Goal: Information Seeking & Learning: Find specific fact

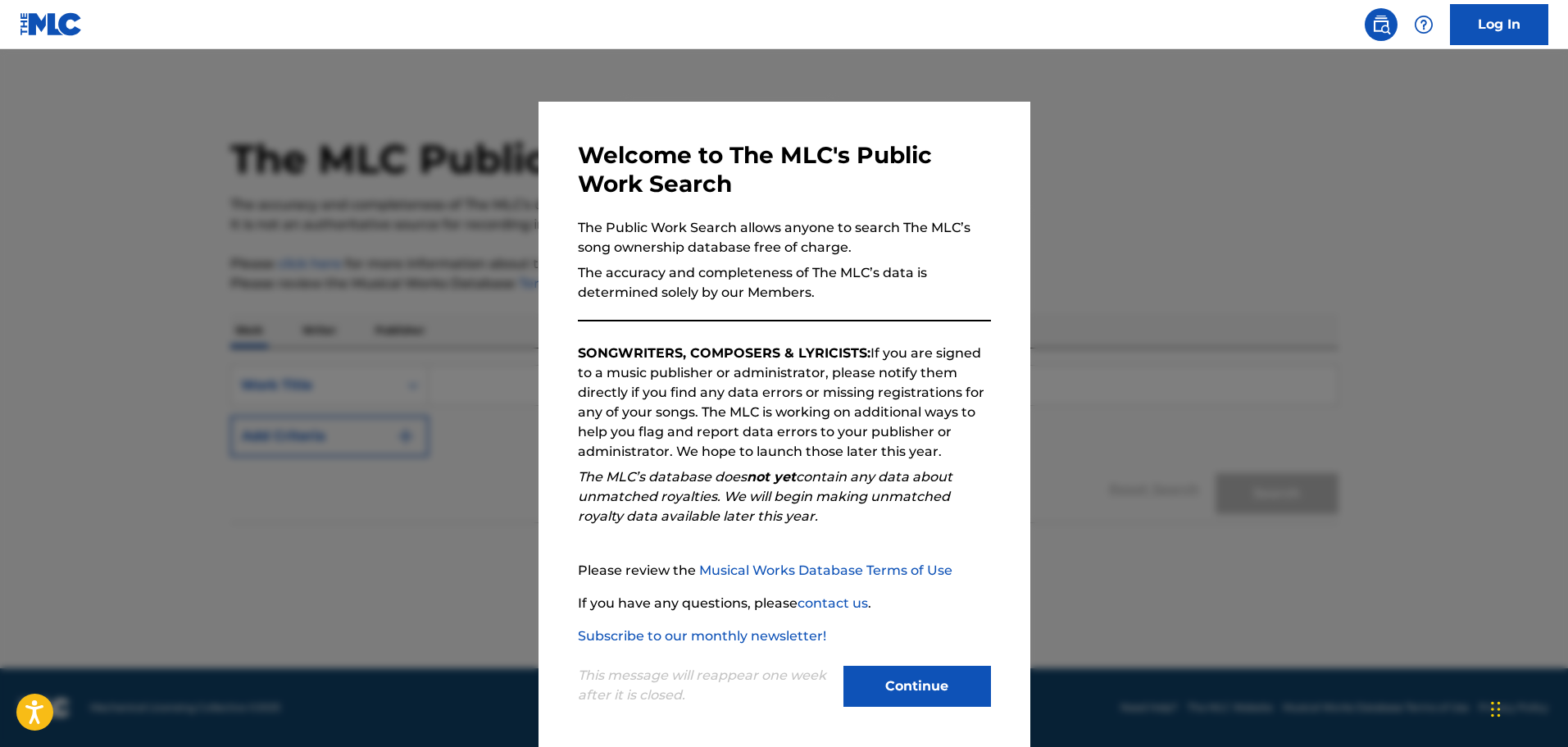
drag, startPoint x: 1354, startPoint y: 420, endPoint x: 1343, endPoint y: 435, distance: 18.6
click at [1354, 420] on div at bounding box center [784, 422] width 1568 height 747
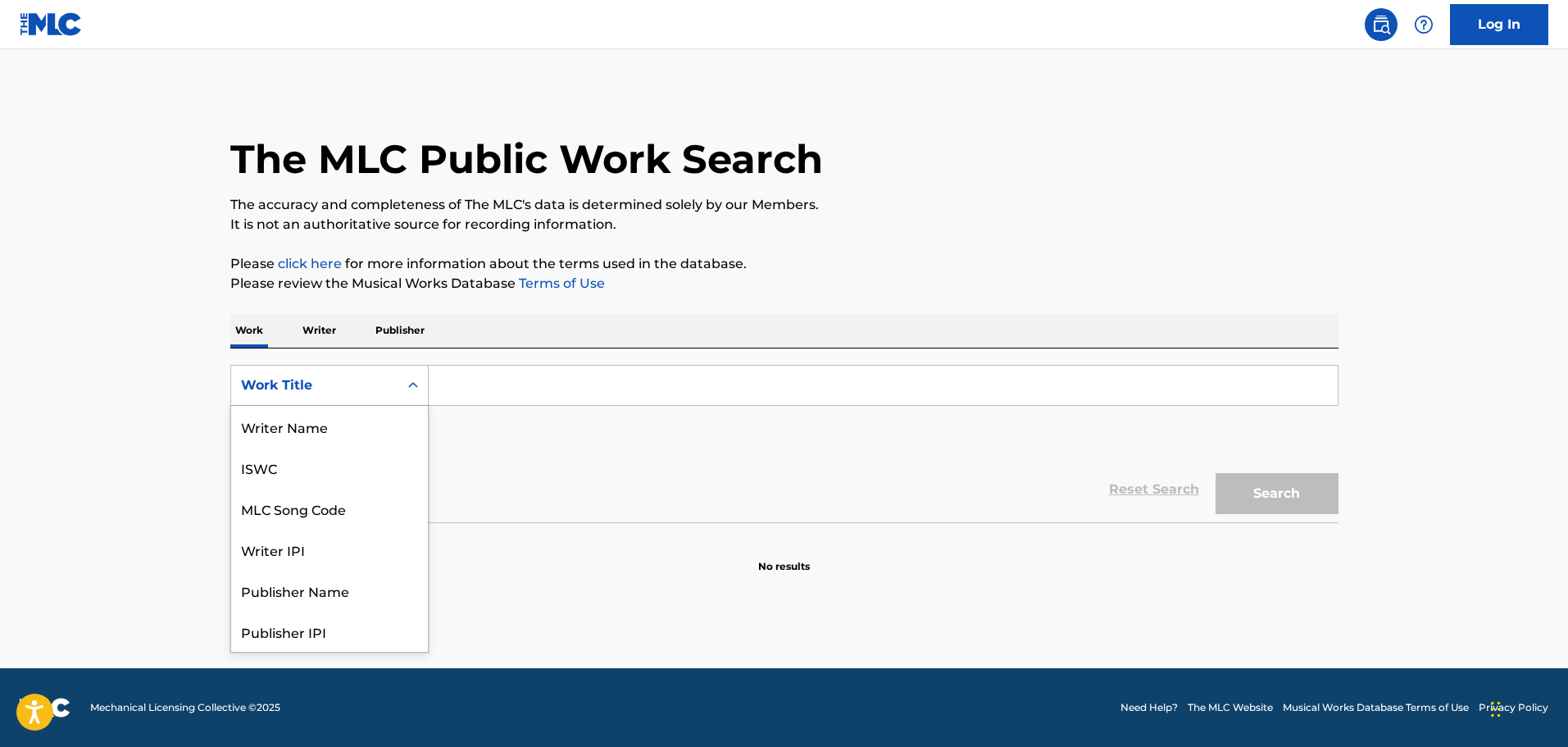
click at [355, 383] on div "Work Title" at bounding box center [314, 385] width 148 height 19
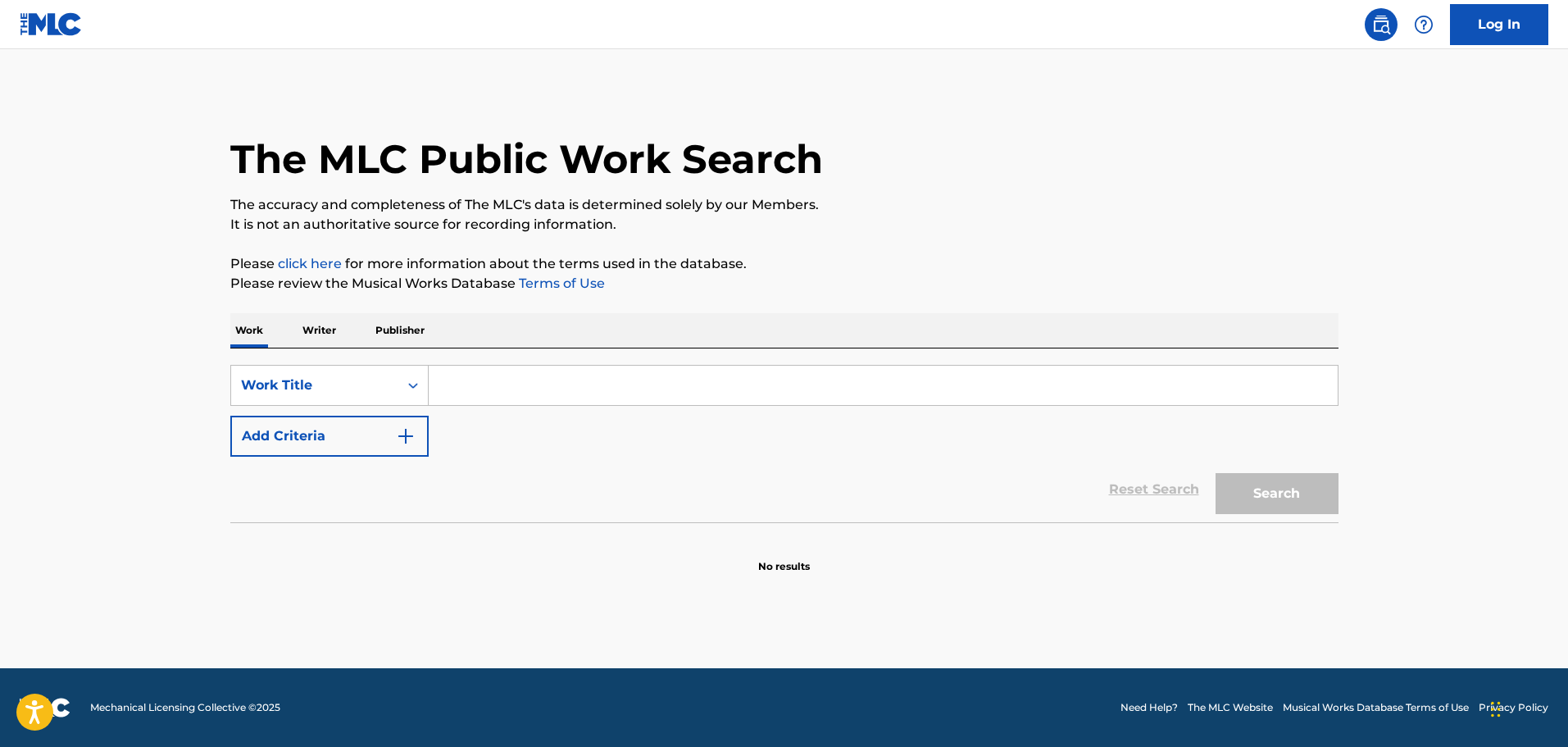
click at [358, 391] on div "Work Title" at bounding box center [314, 385] width 148 height 19
click at [319, 332] on p "Writer" at bounding box center [318, 330] width 43 height 35
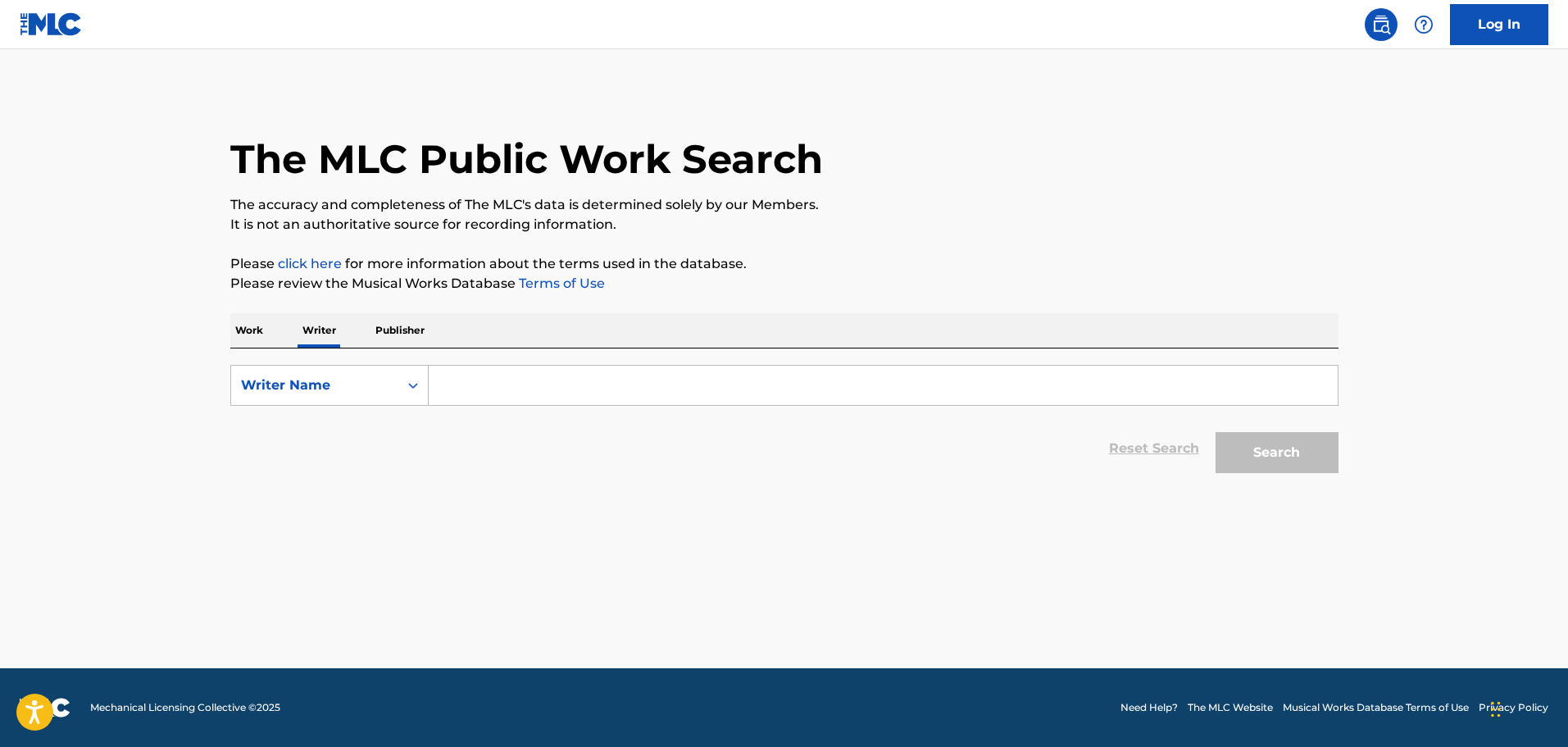
click at [478, 373] on input "Search Form" at bounding box center [883, 385] width 909 height 40
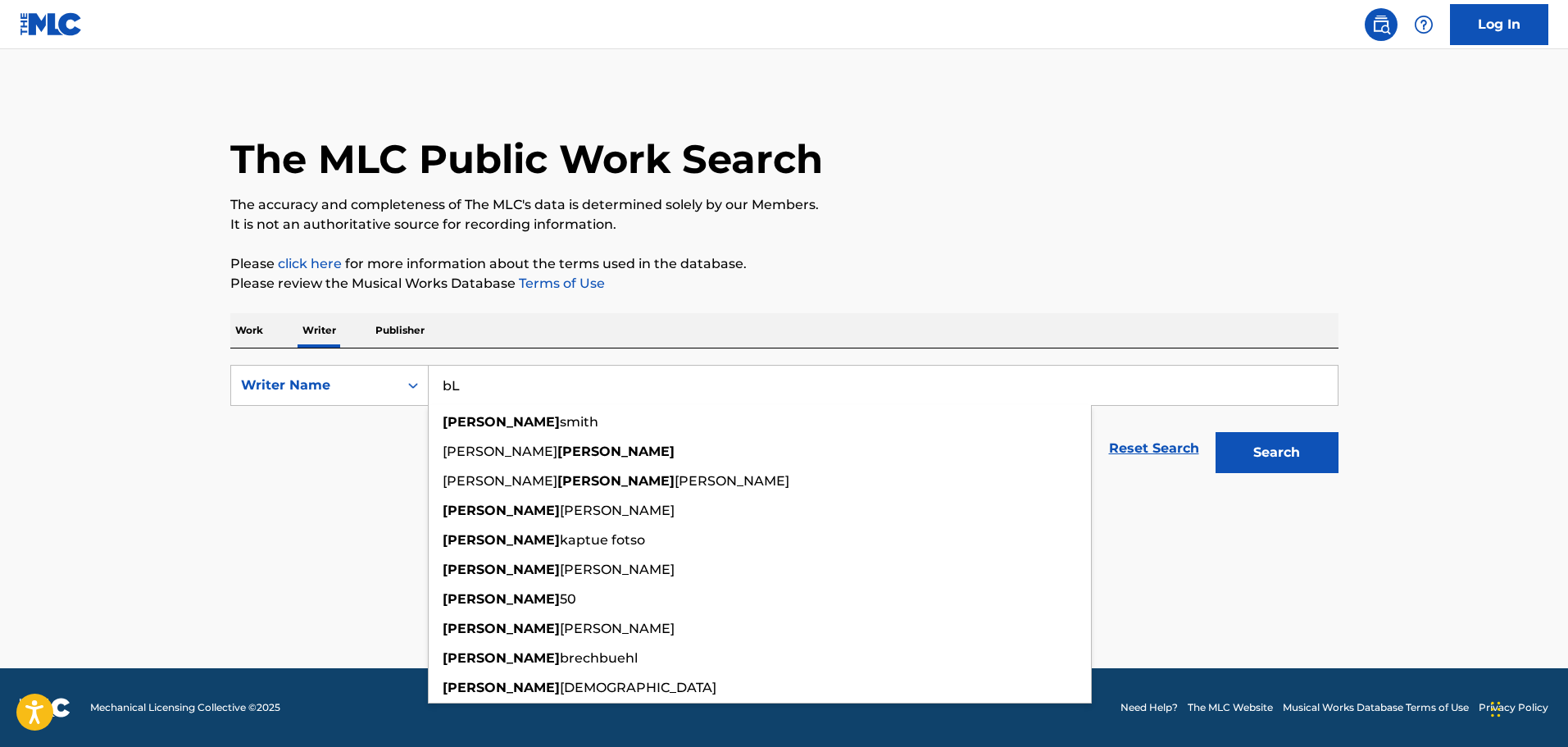
type input "b"
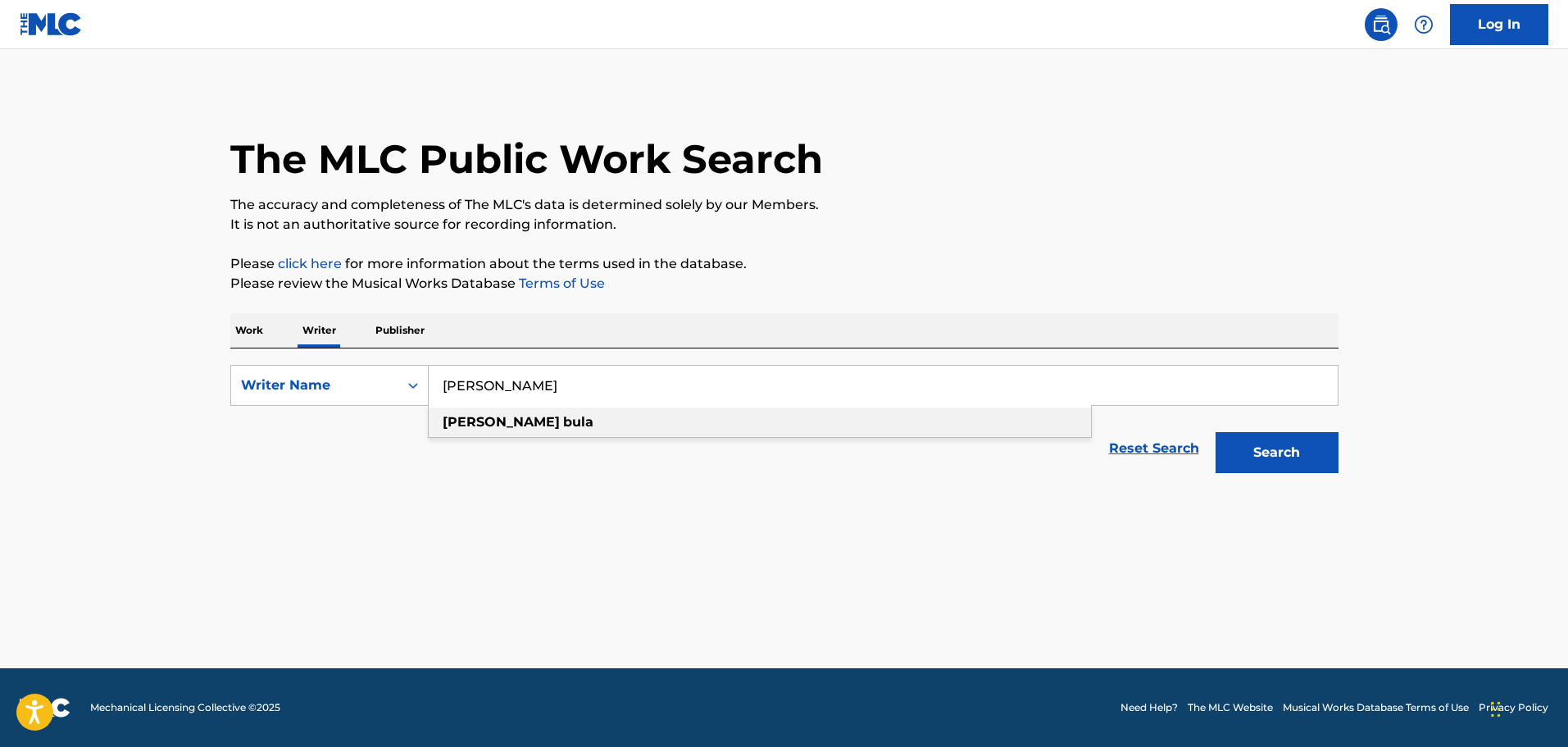
click at [497, 430] on div "[PERSON_NAME]" at bounding box center [760, 422] width 662 height 30
type input "[PERSON_NAME]"
click at [1318, 450] on button "Search" at bounding box center [1278, 452] width 123 height 41
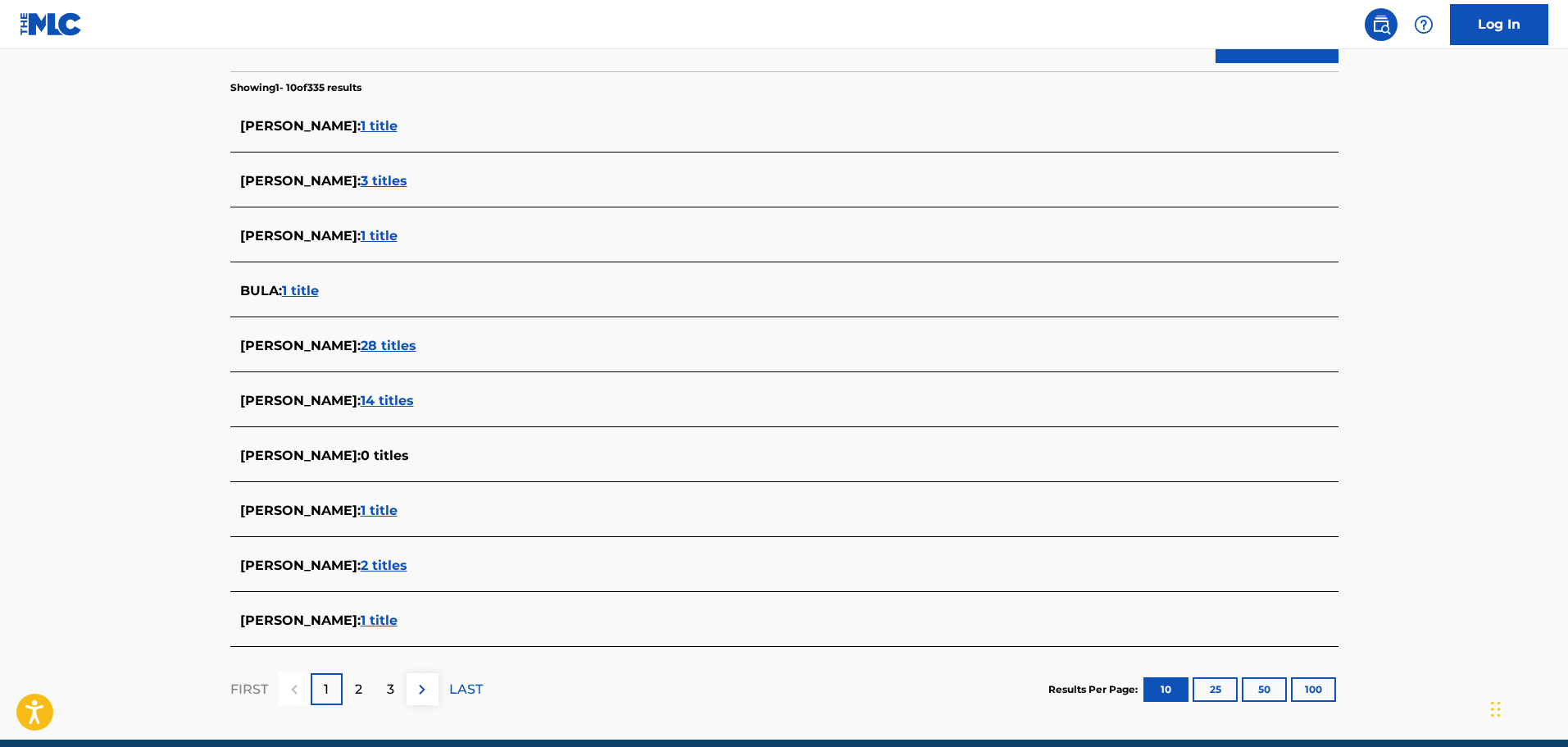
scroll to position [327, 0]
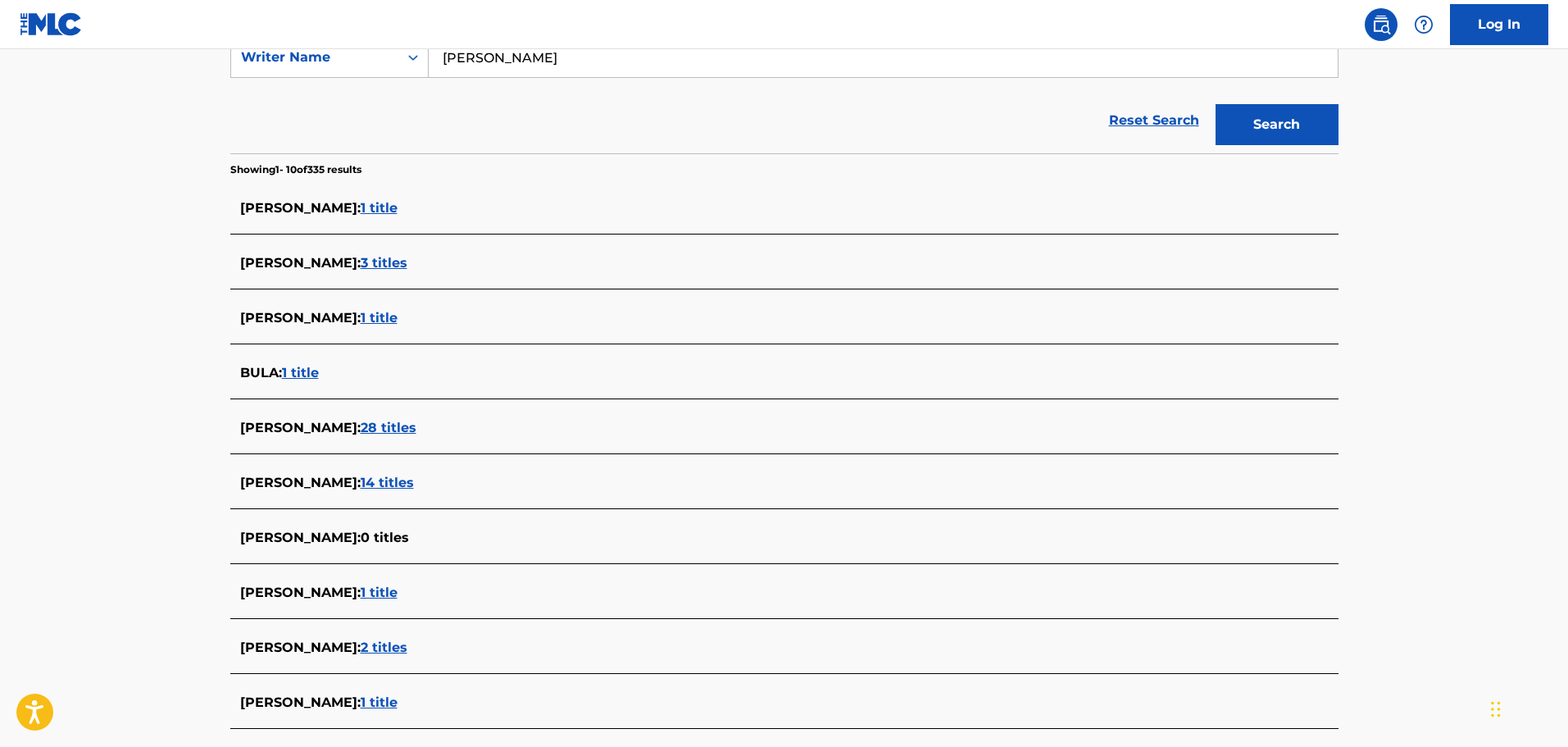
click at [364, 262] on span "3 titles" at bounding box center [383, 263] width 46 height 15
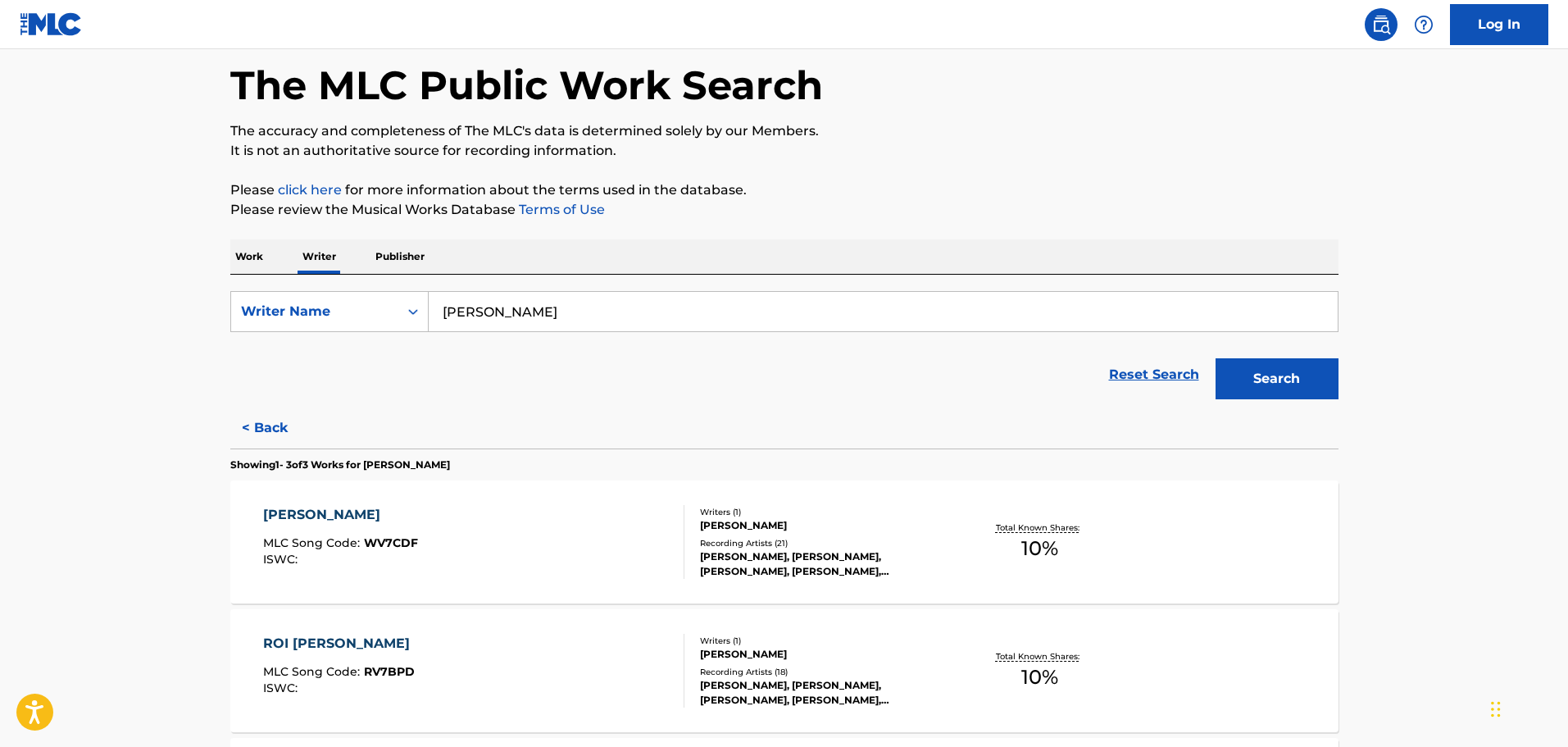
scroll to position [0, 0]
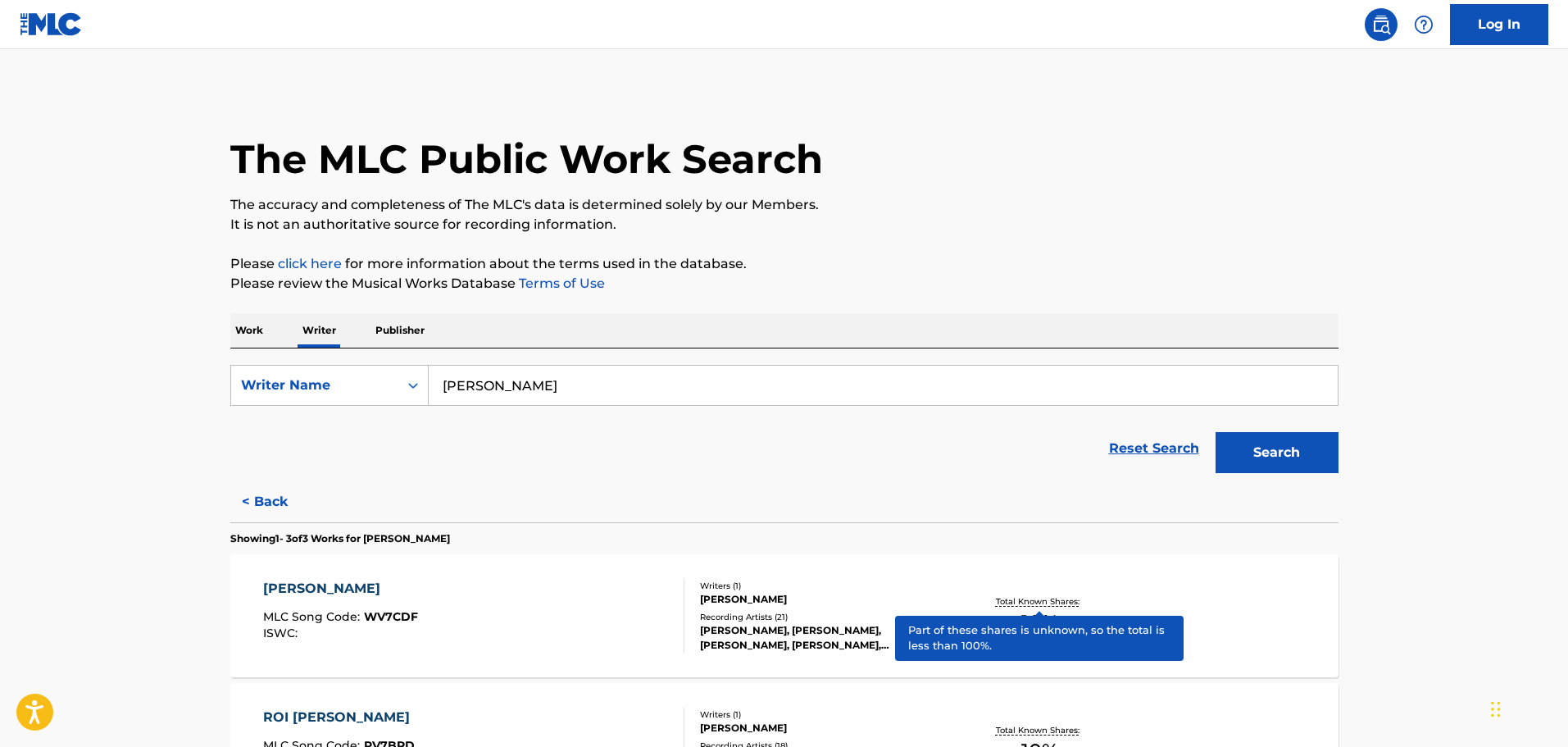
click at [1017, 605] on p "Total Known Shares:" at bounding box center [1040, 601] width 88 height 13
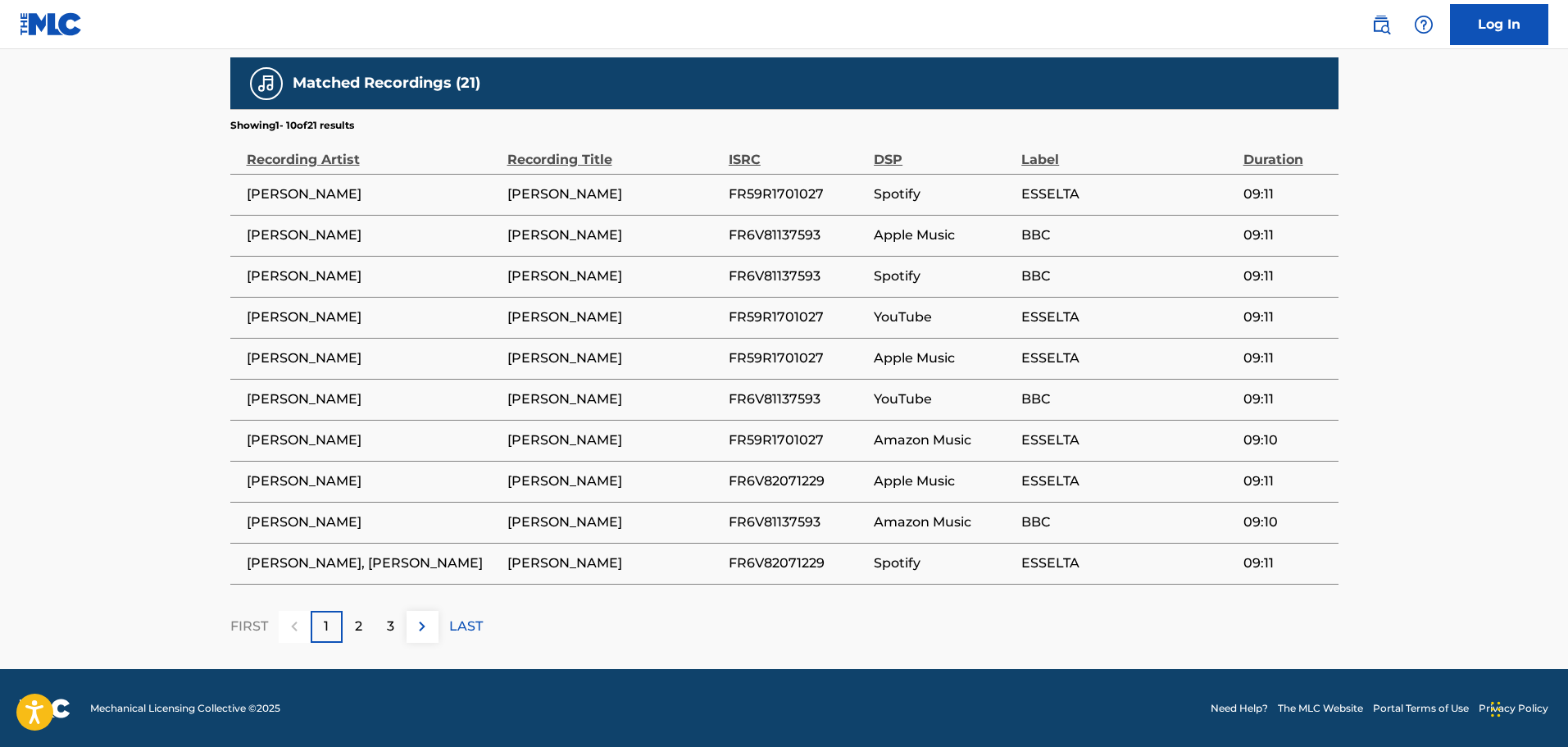
scroll to position [901, 0]
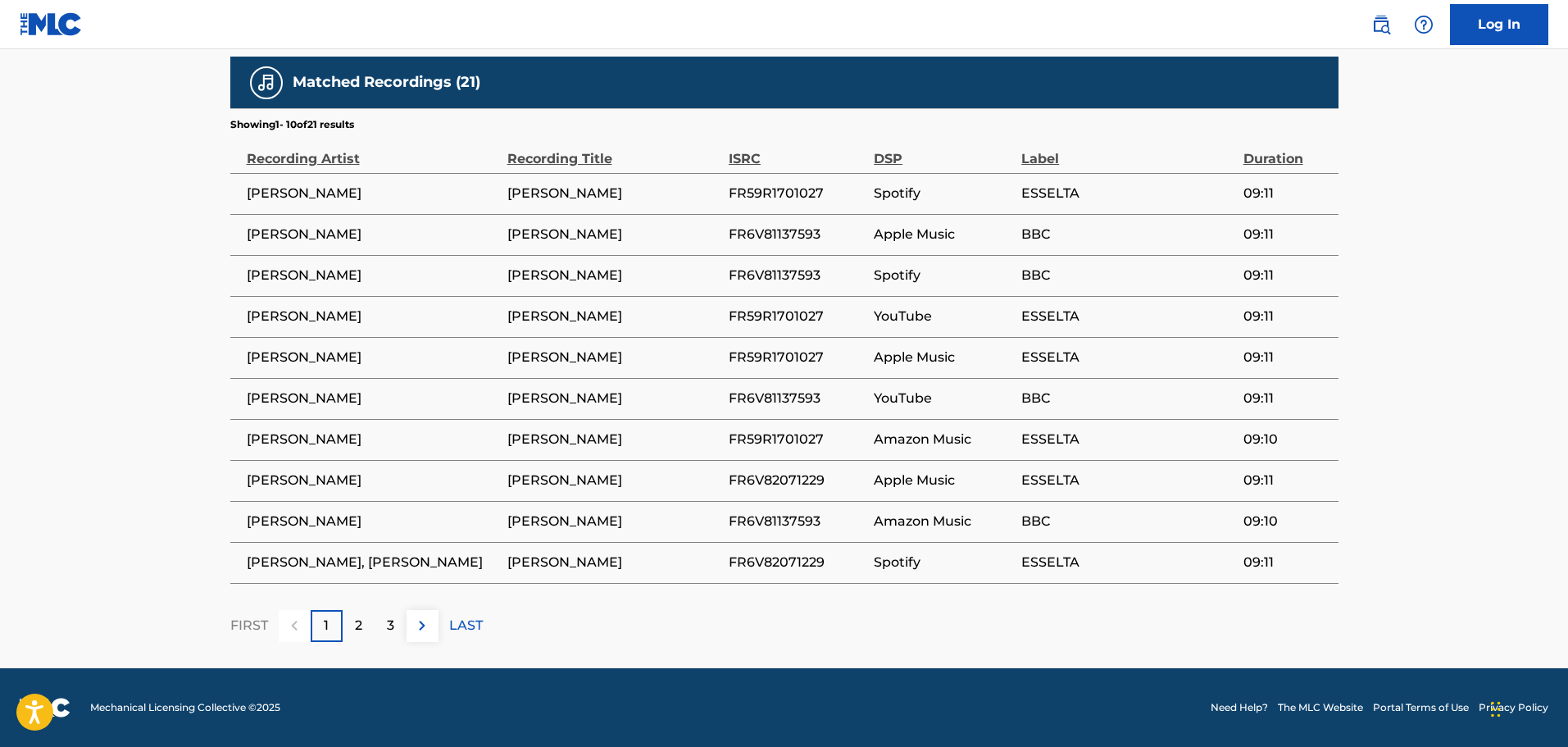
click at [381, 618] on div "3" at bounding box center [391, 625] width 32 height 32
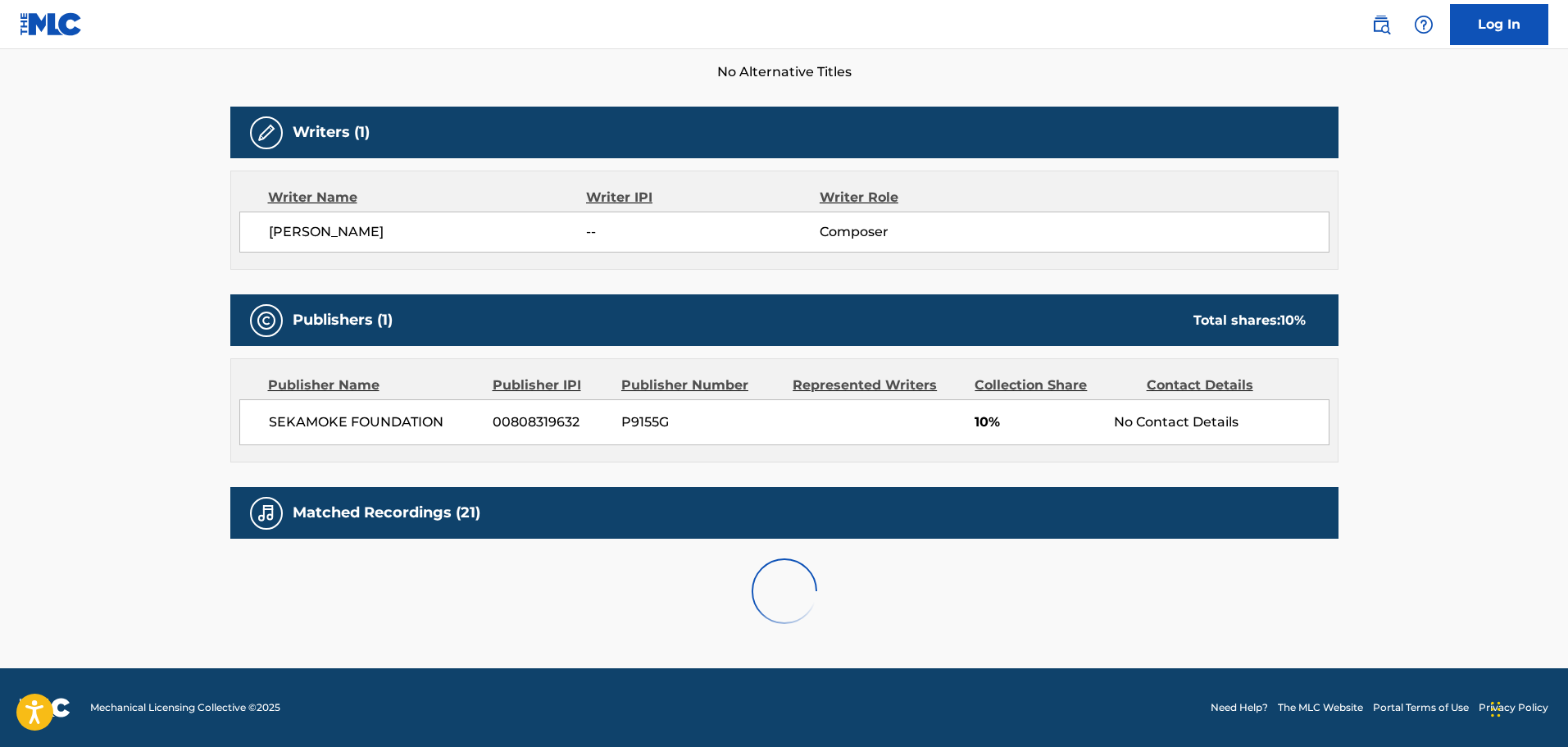
scroll to position [532, 0]
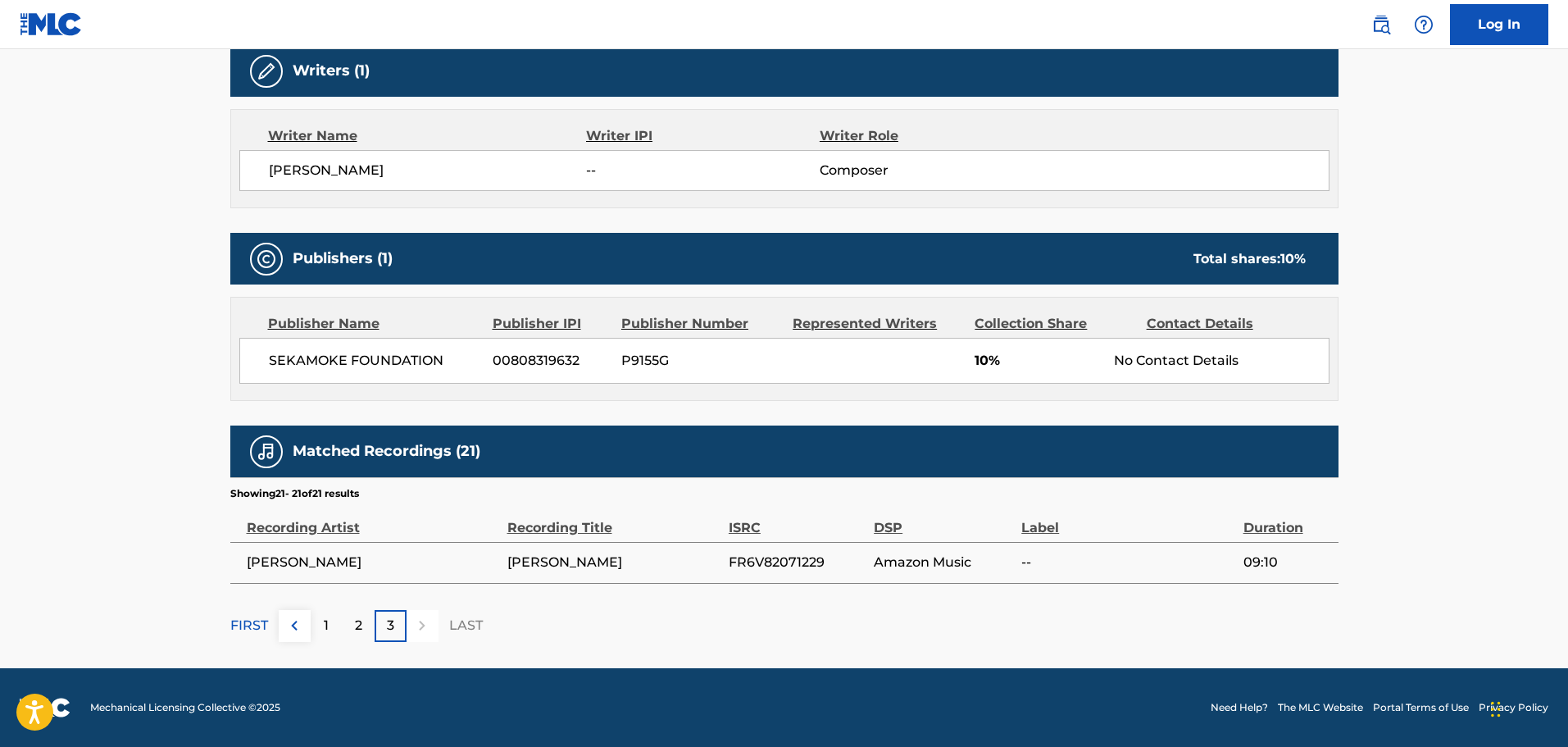
click at [363, 626] on div "2" at bounding box center [359, 625] width 32 height 32
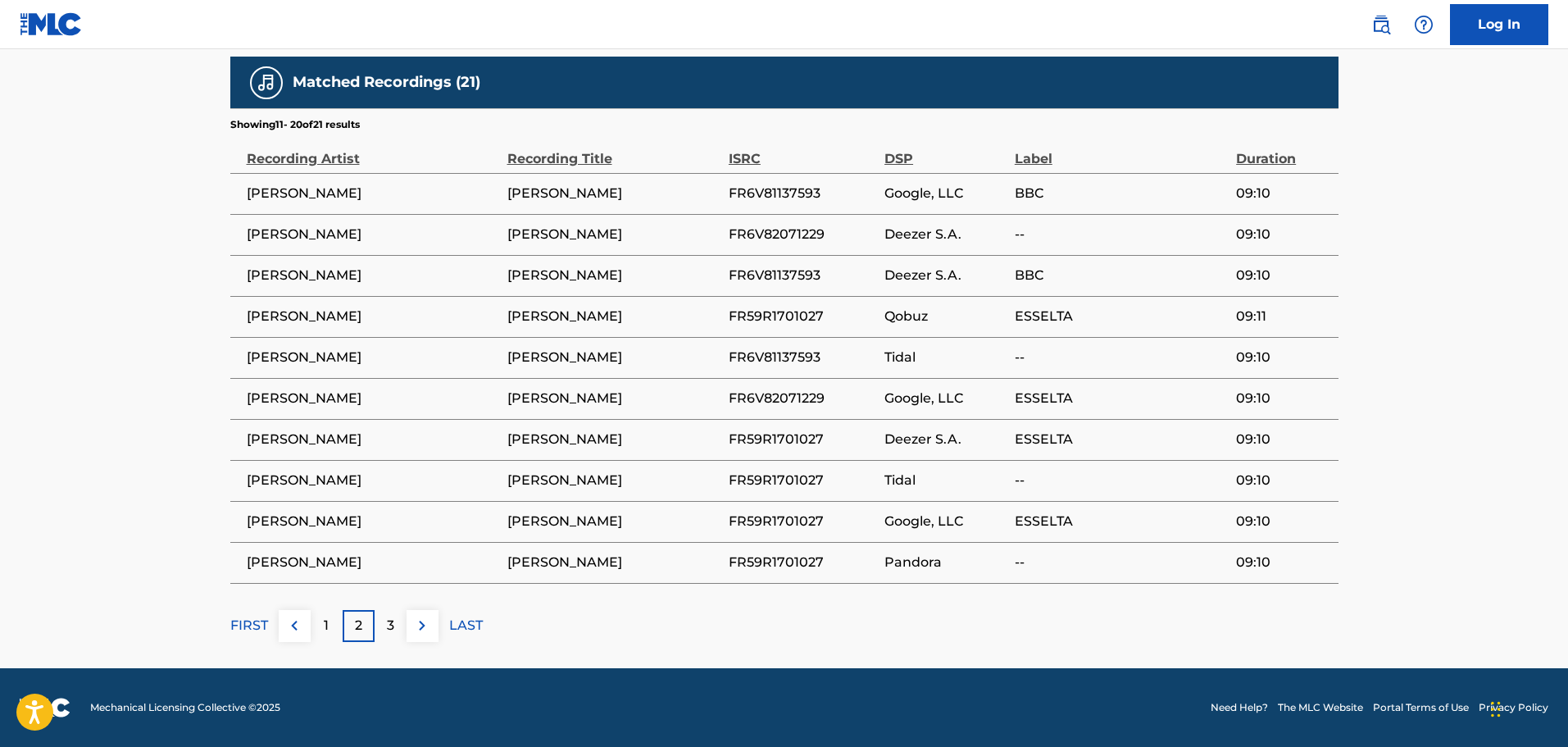
click at [395, 622] on div "3" at bounding box center [391, 625] width 32 height 32
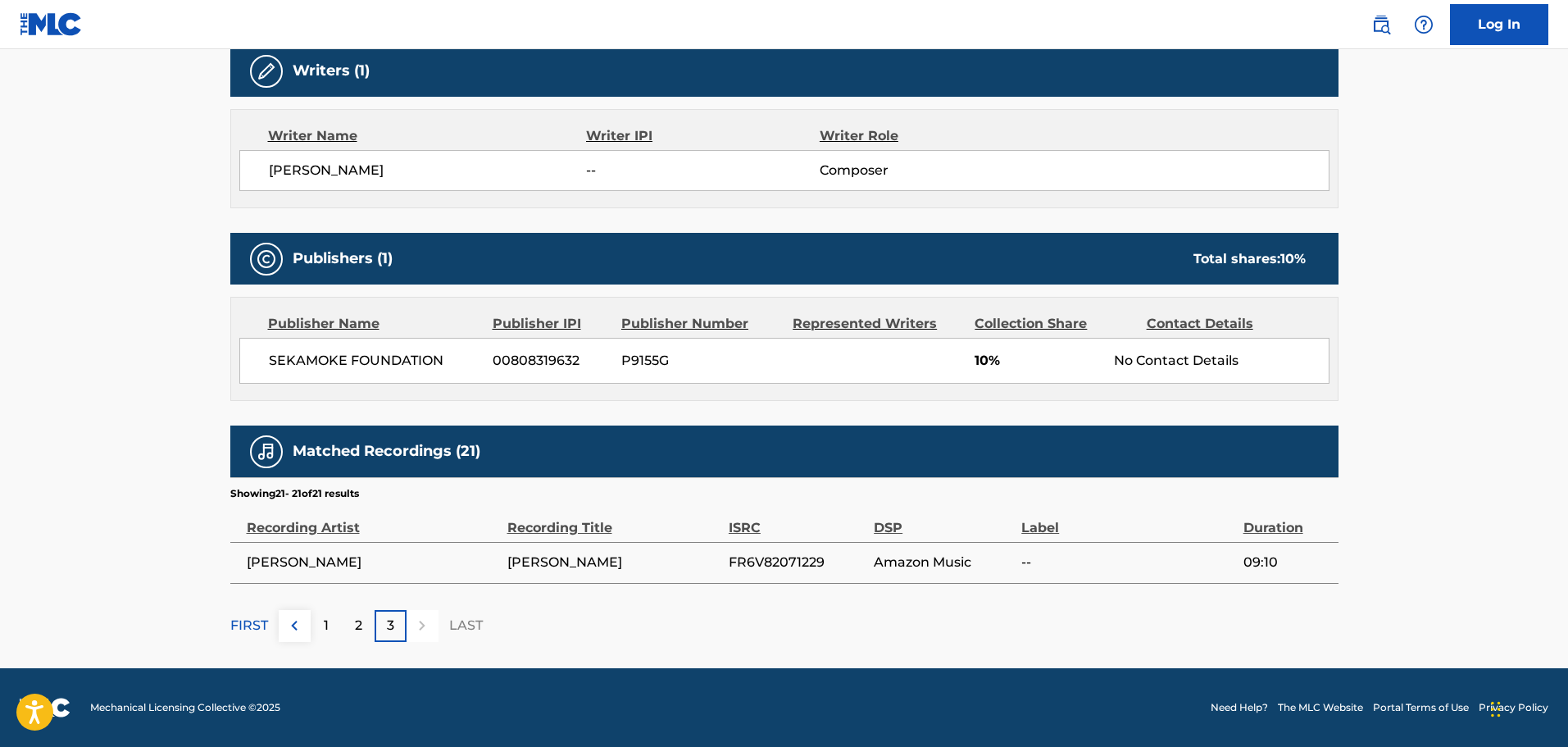
click at [358, 627] on p "2" at bounding box center [358, 625] width 8 height 19
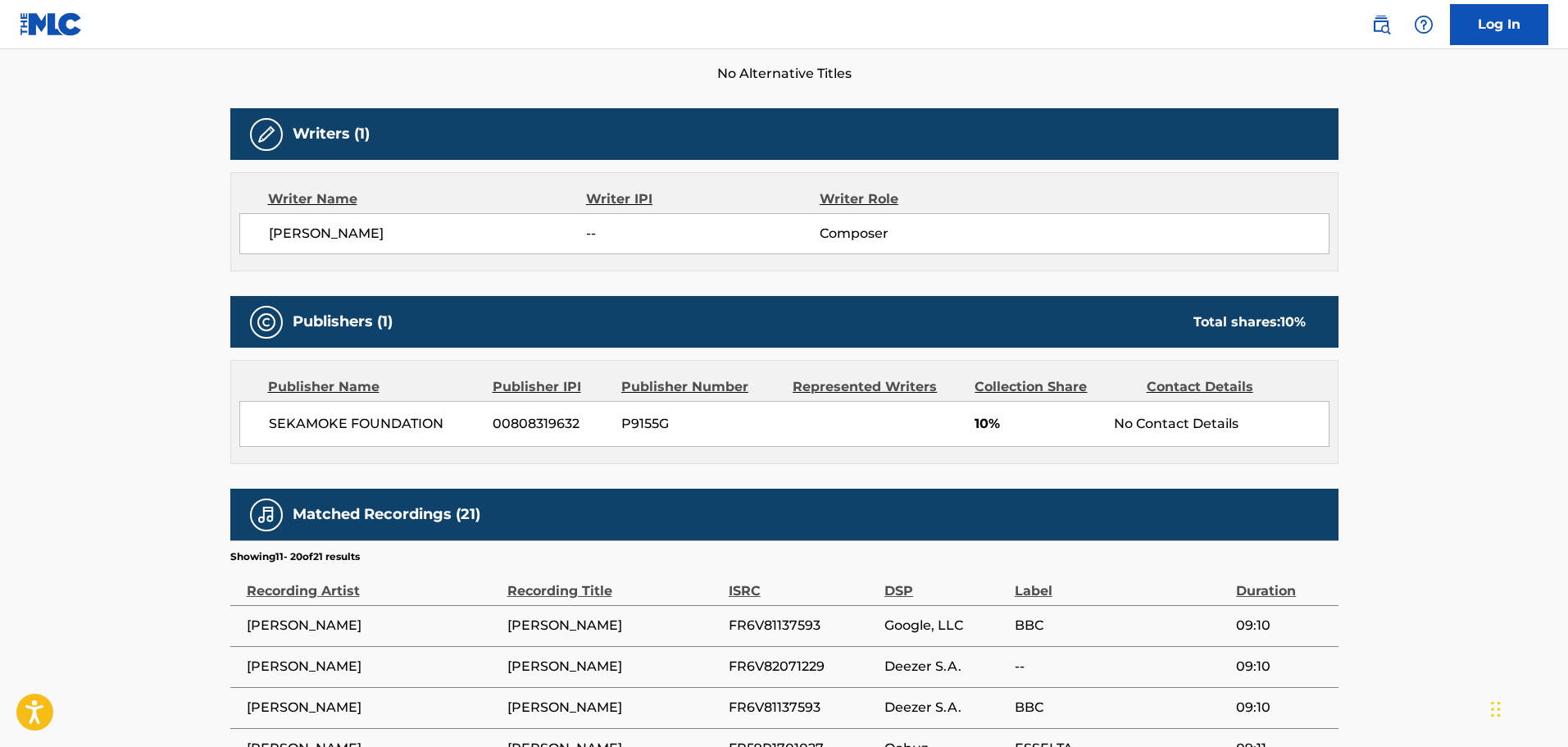
scroll to position [409, 0]
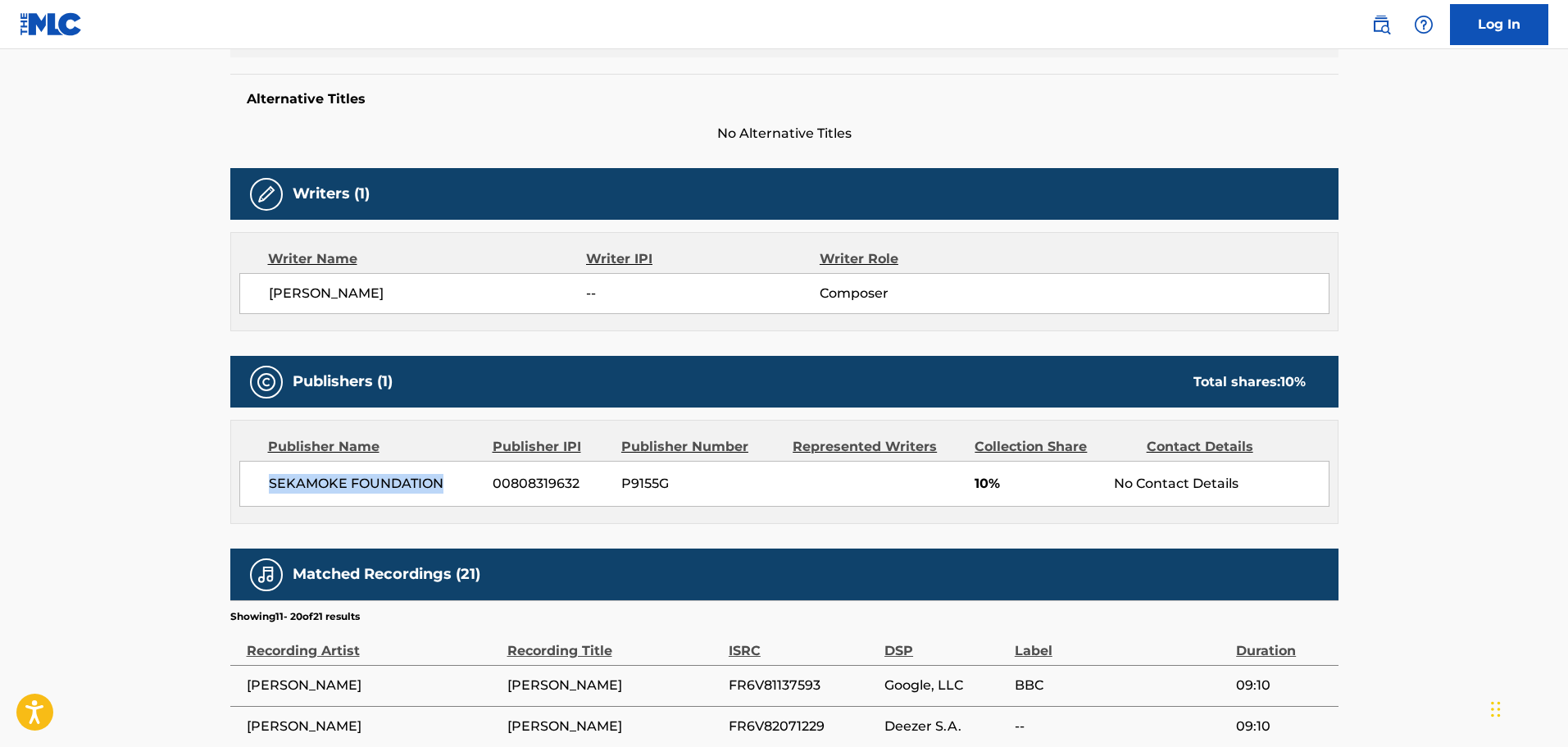
drag, startPoint x: 270, startPoint y: 483, endPoint x: 442, endPoint y: 478, distance: 172.1
click at [442, 478] on span "SEKAMOKE FOUNDATION" at bounding box center [374, 483] width 212 height 19
copy span "SEKAMOKE FOUNDATION"
